Goal: Transaction & Acquisition: Purchase product/service

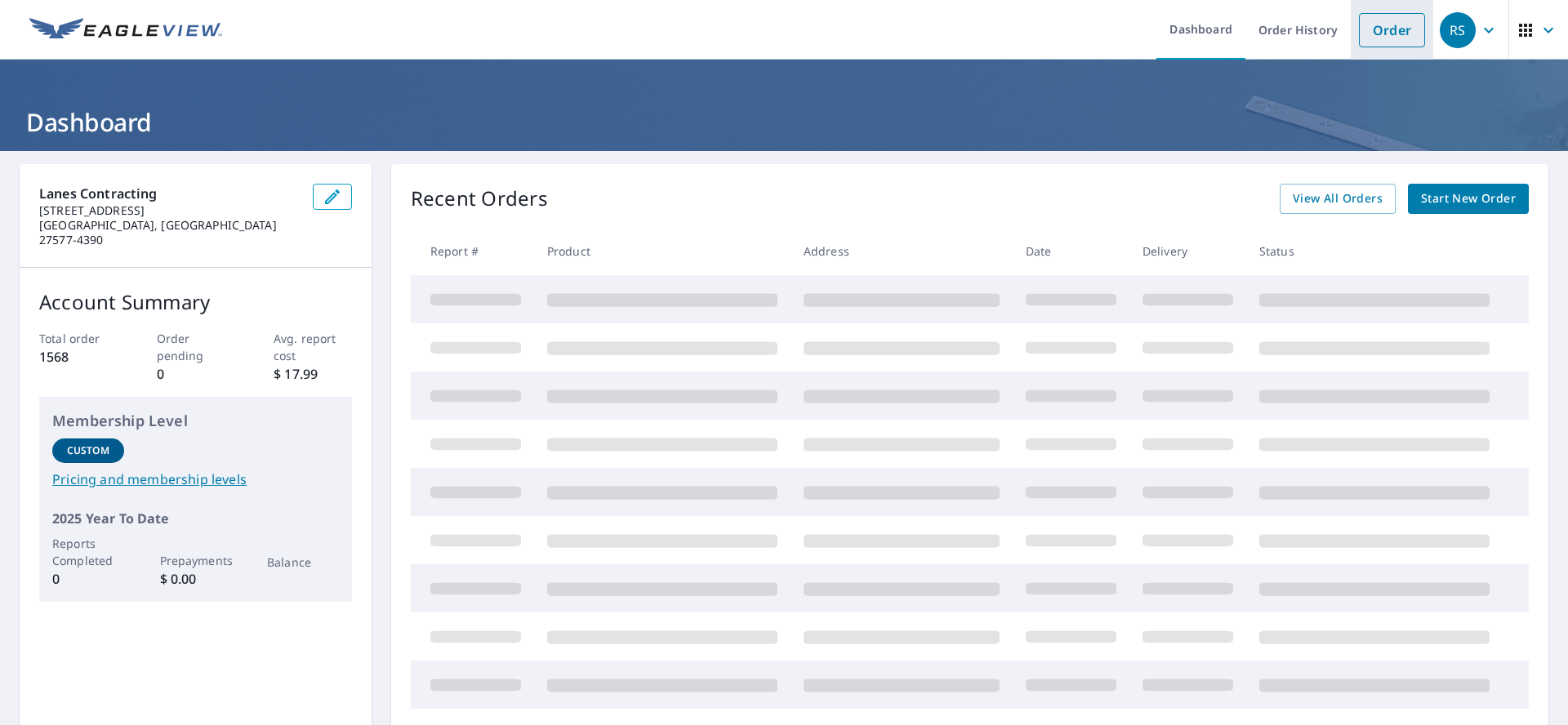
click at [1372, 28] on link "Order" at bounding box center [1391, 30] width 66 height 34
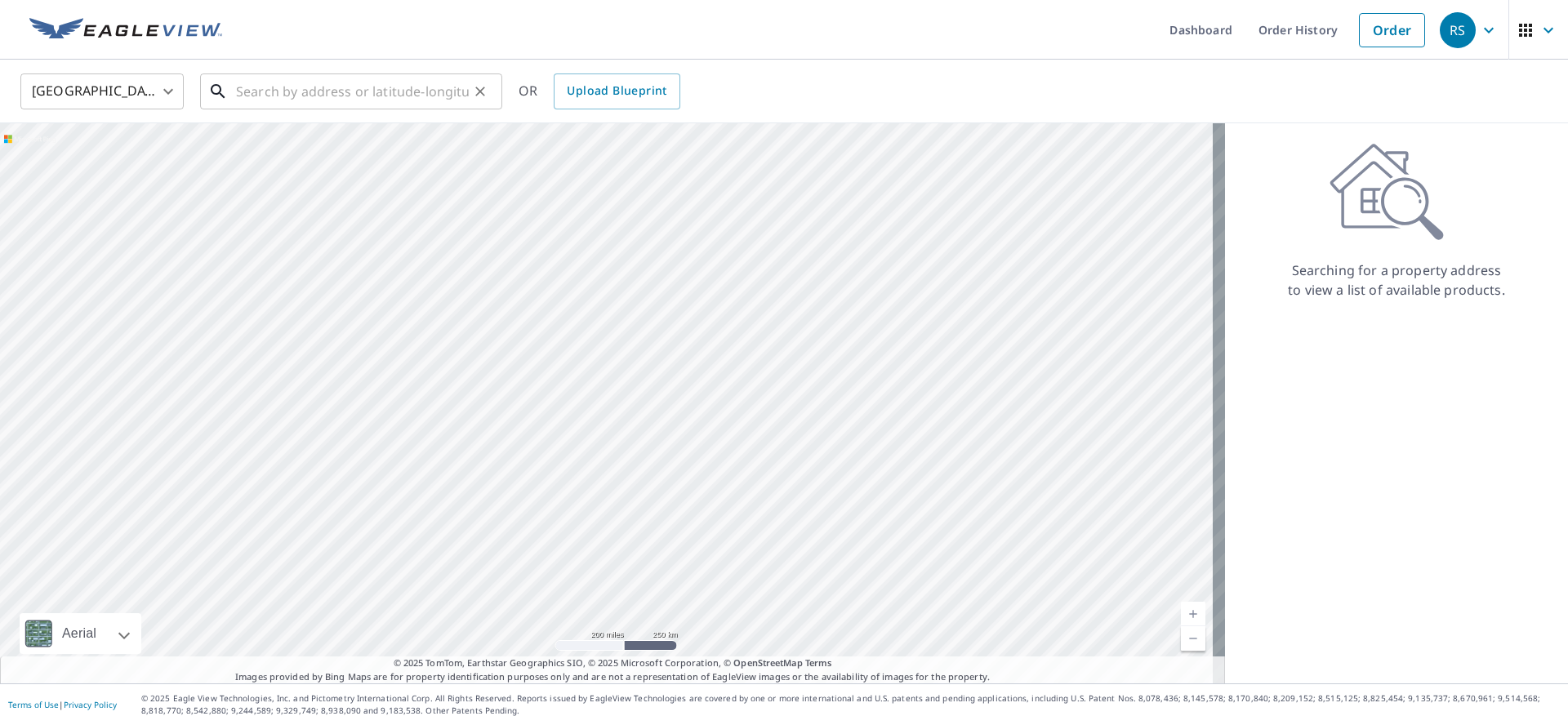
click at [269, 96] on input "text" at bounding box center [352, 91] width 232 height 45
paste input "[STREET_ADDRESS]"
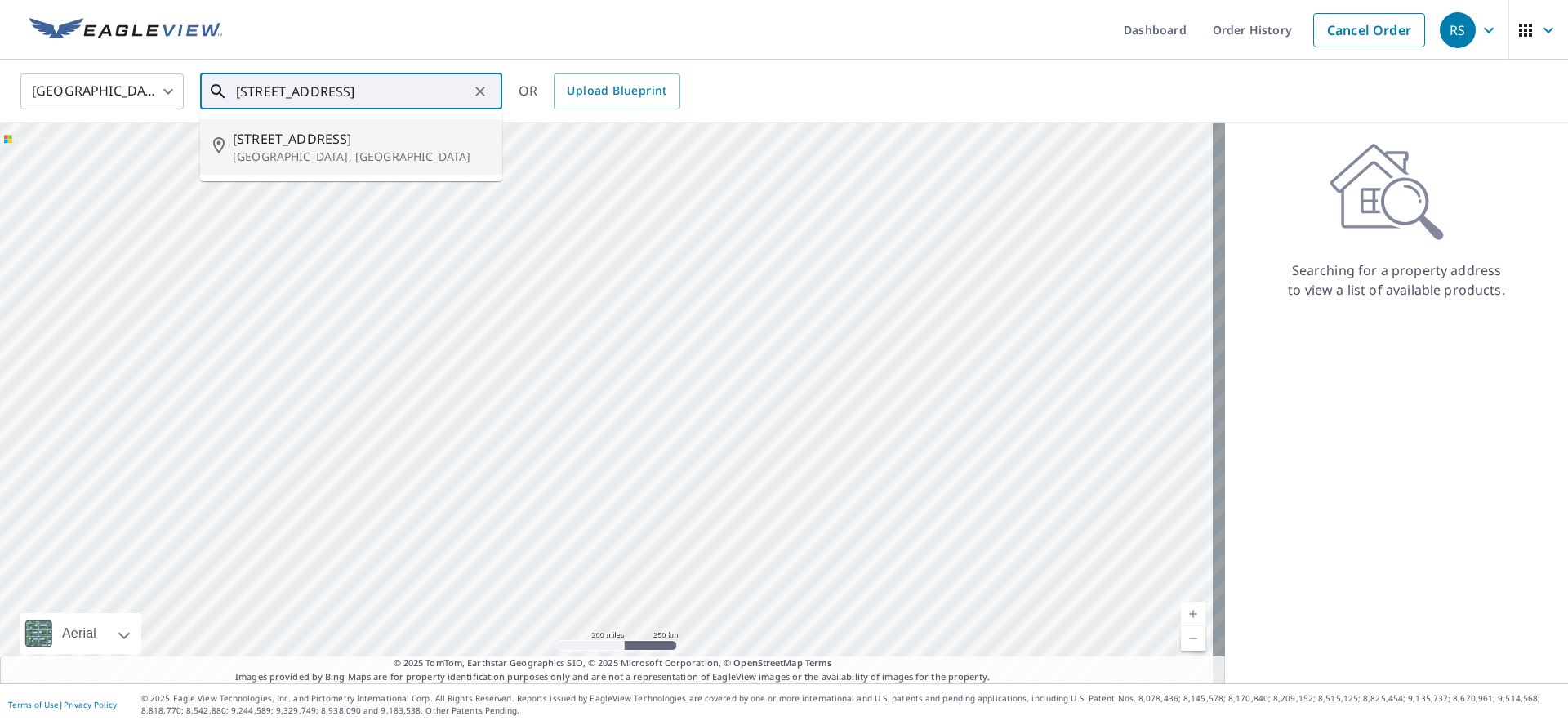
click at [327, 146] on span "[STREET_ADDRESS]" at bounding box center [360, 138] width 256 height 20
type input "[STREET_ADDRESS]"
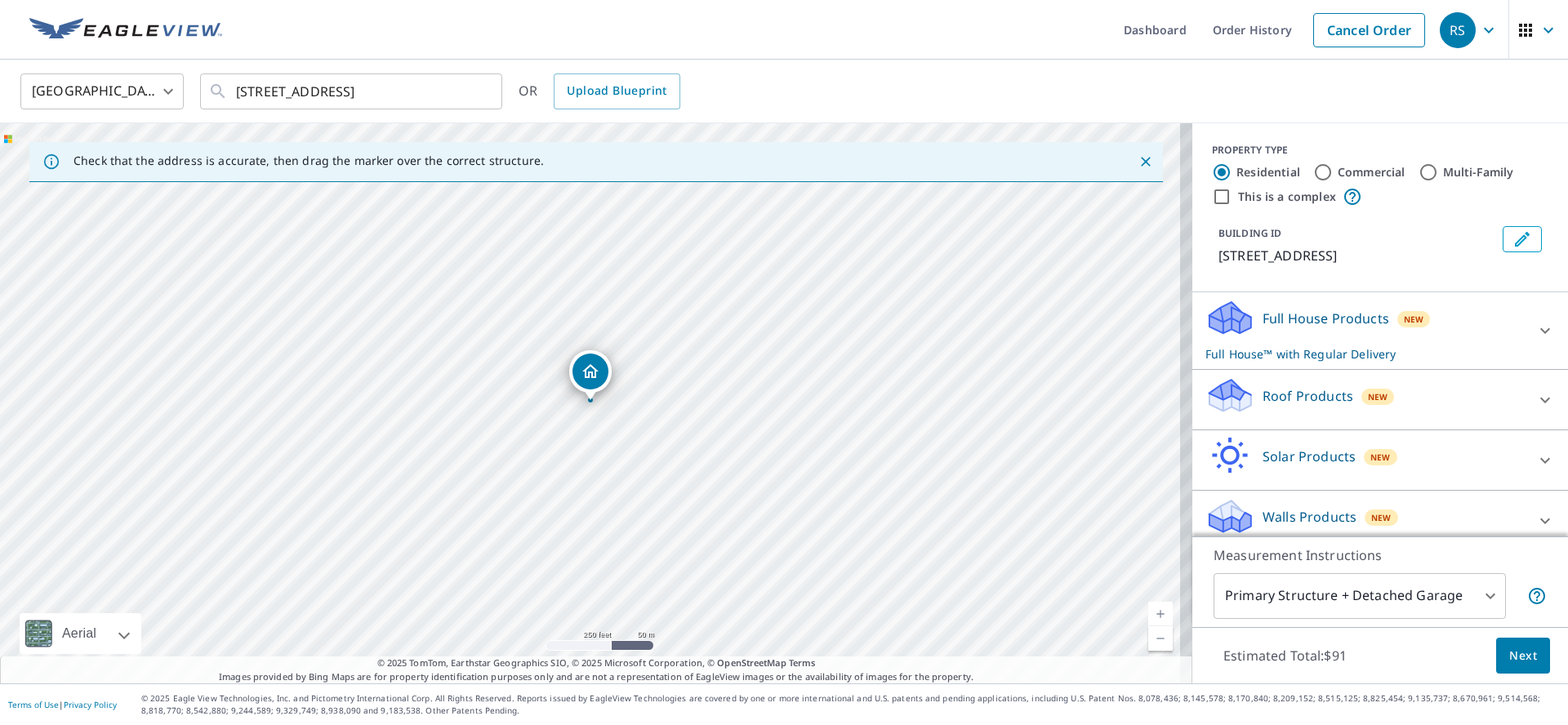
click at [1328, 406] on p "Roof Products" at bounding box center [1308, 396] width 91 height 20
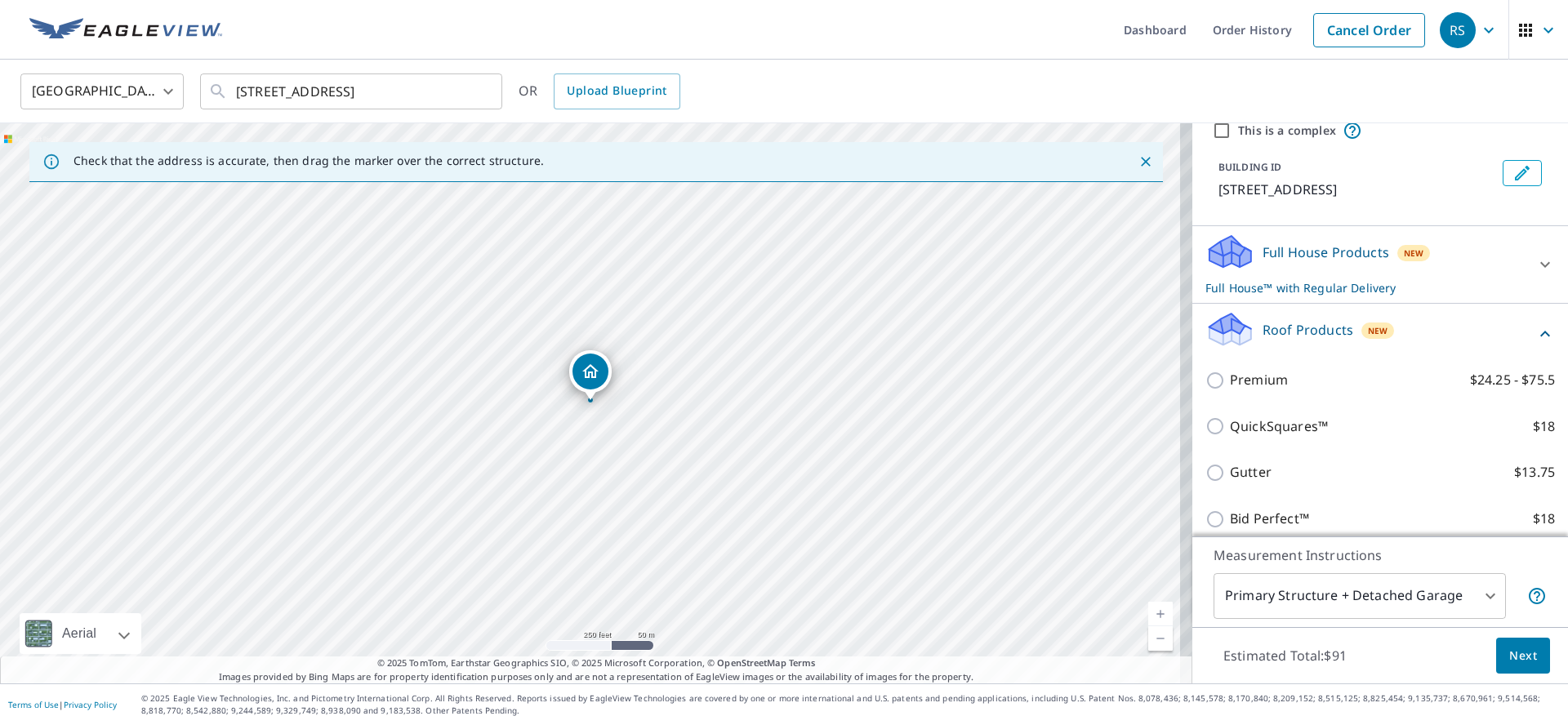
scroll to position [168, 0]
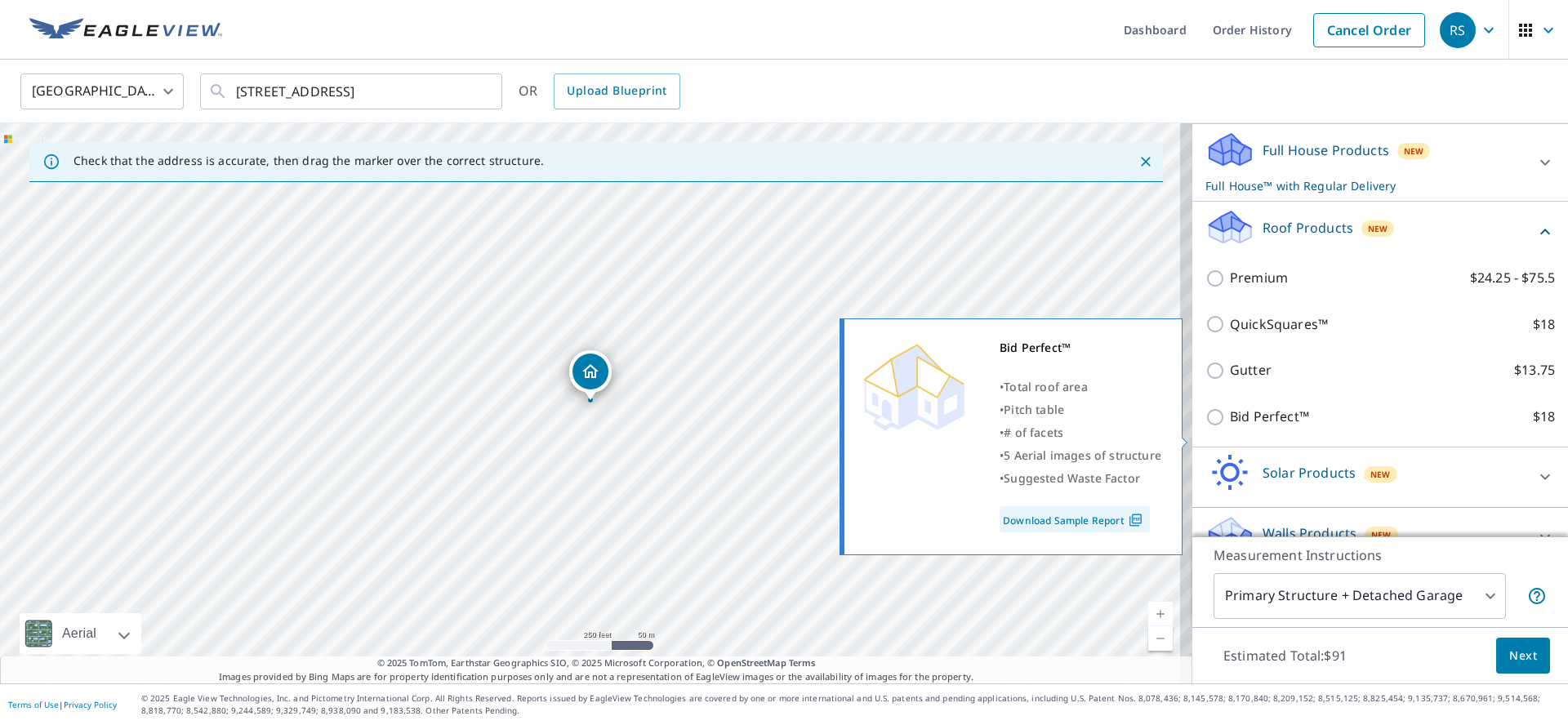
click at [1282, 427] on p "Bid Perfect™" at bounding box center [1269, 417] width 79 height 21
click at [1229, 427] on input "Bid Perfect™ $18" at bounding box center [1217, 417] width 25 height 20
checkbox input "true"
checkbox input "false"
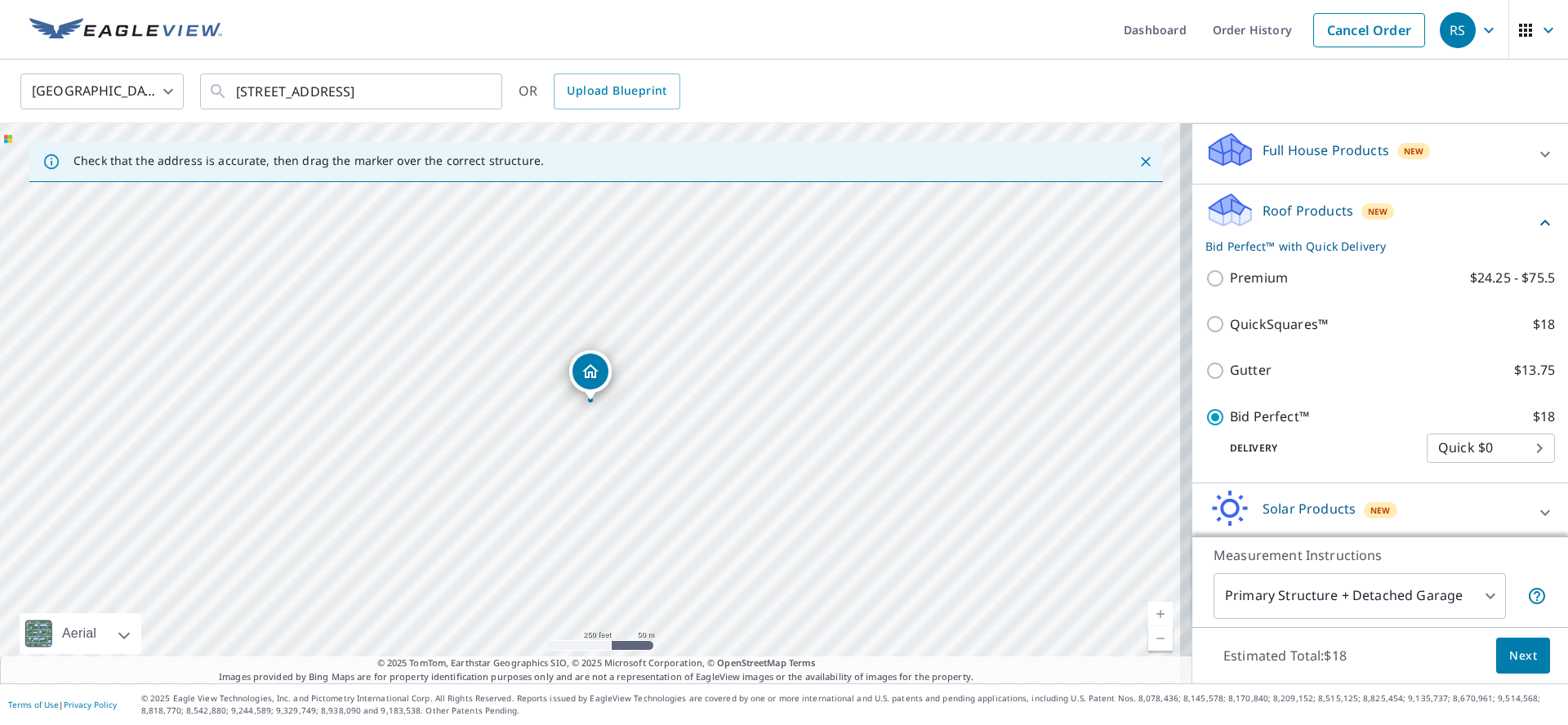
click at [1512, 656] on span "Next" at bounding box center [1523, 656] width 27 height 21
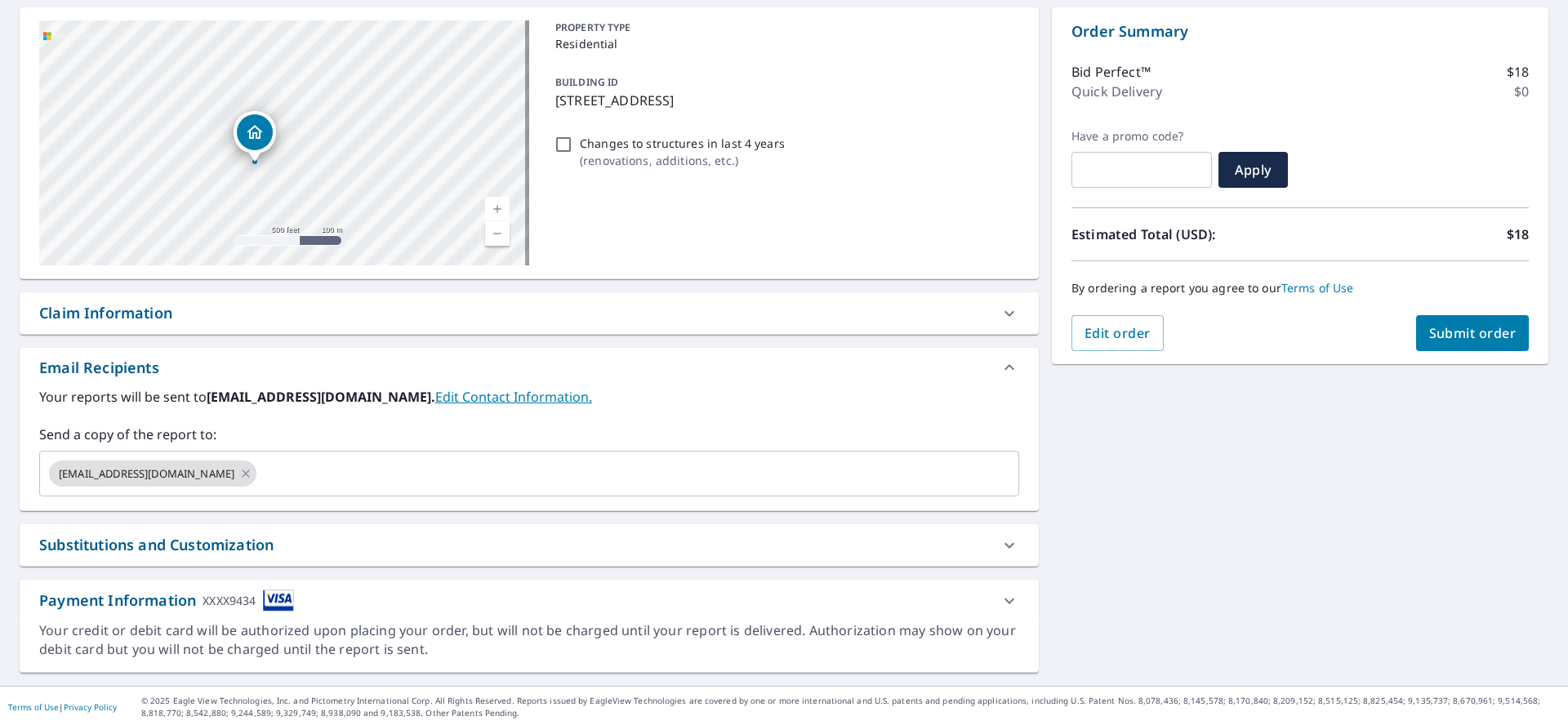
scroll to position [160, 0]
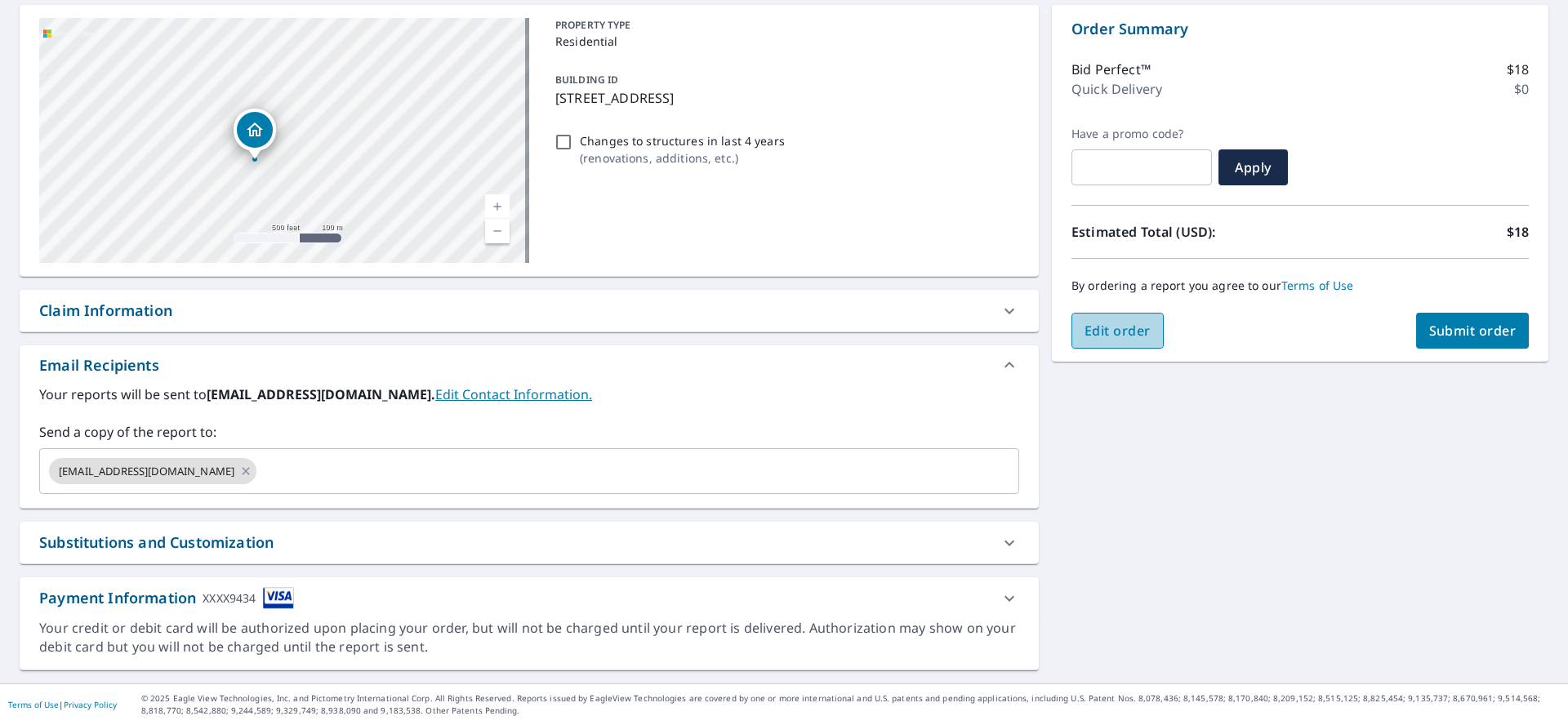
click at [1100, 328] on span "Edit order" at bounding box center [1117, 330] width 66 height 18
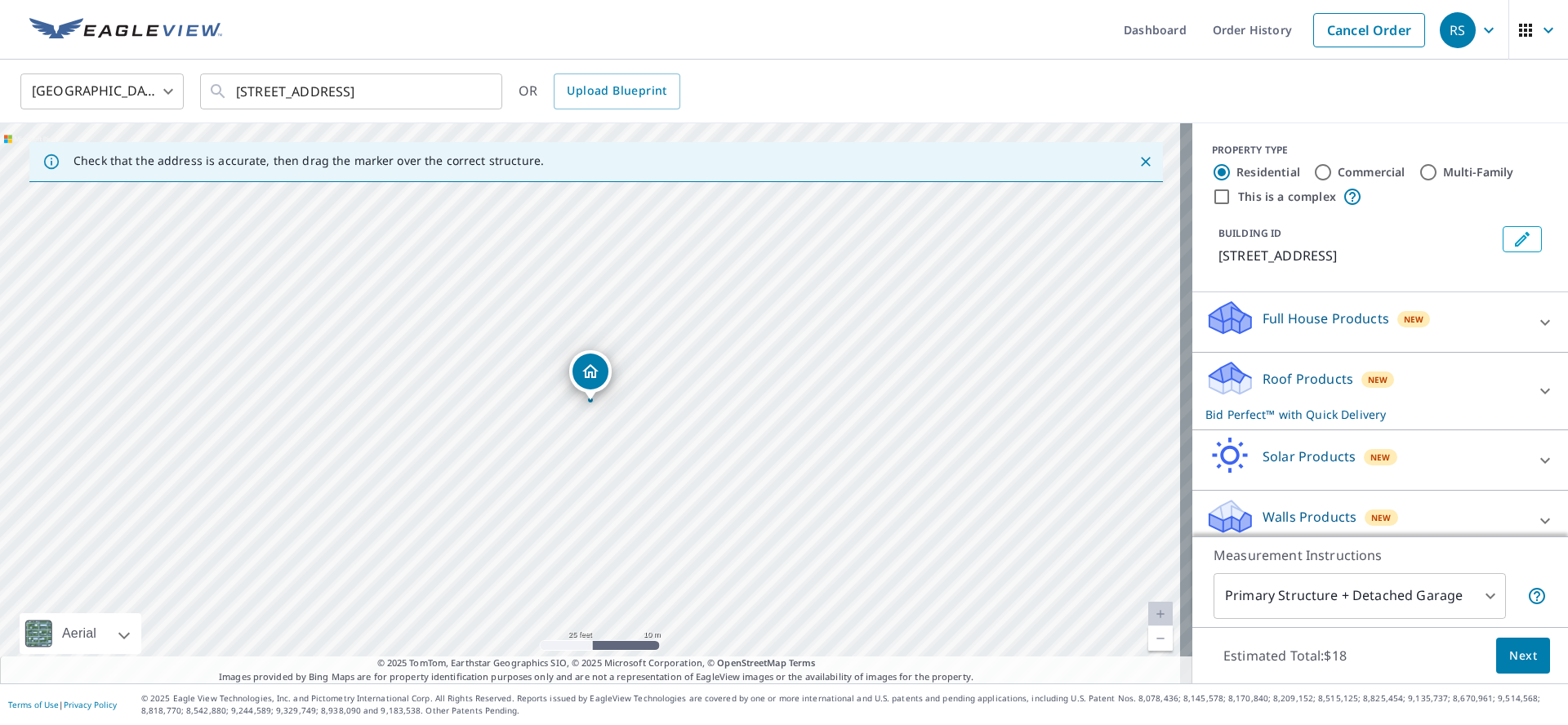
click at [1517, 661] on span "Next" at bounding box center [1523, 656] width 27 height 21
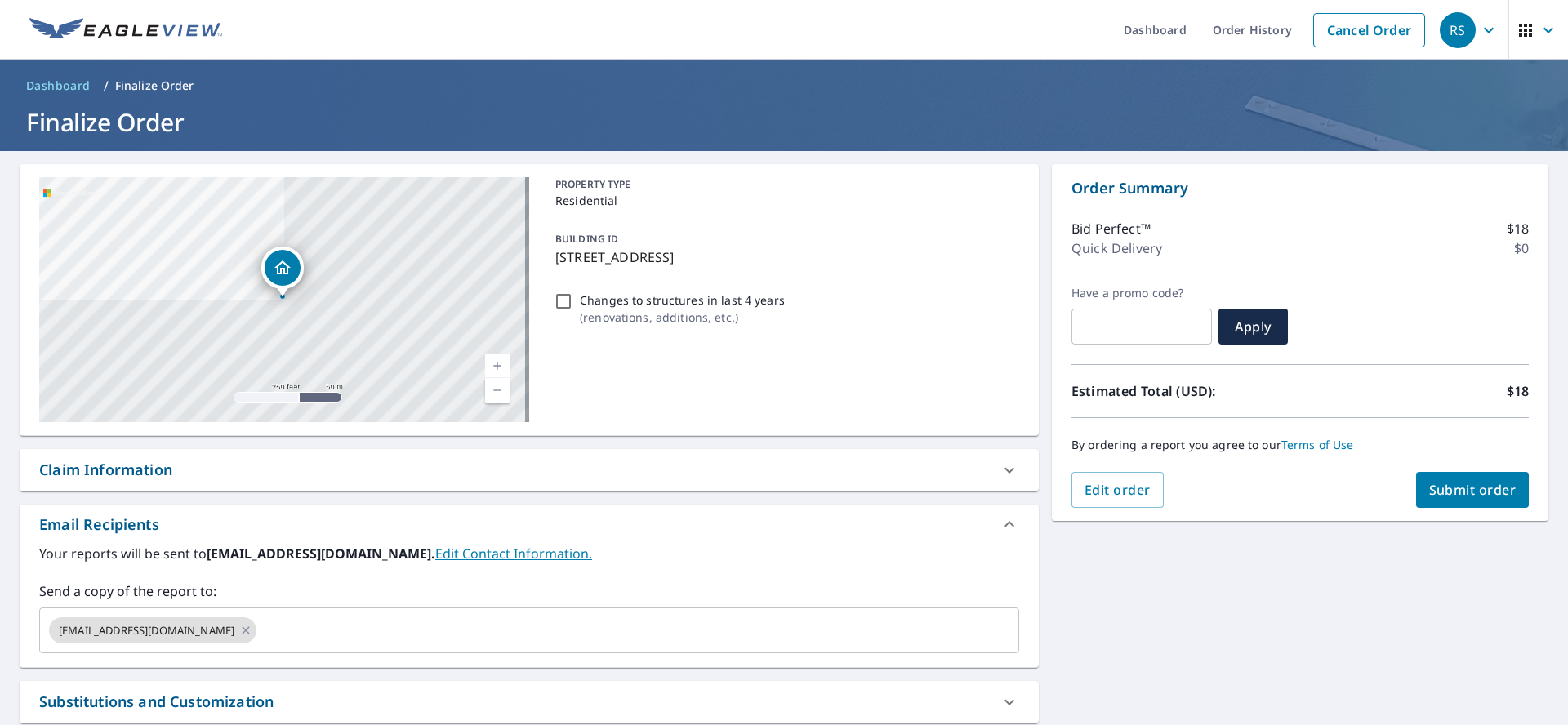
click at [1473, 494] on span "Submit order" at bounding box center [1473, 490] width 87 height 18
checkbox input "true"
